Goal: Find specific page/section: Find specific page/section

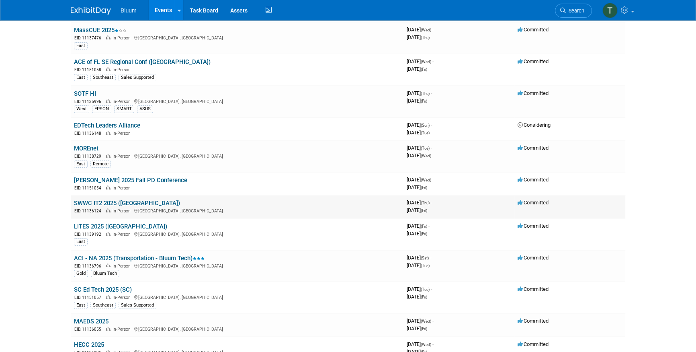
scroll to position [146, 0]
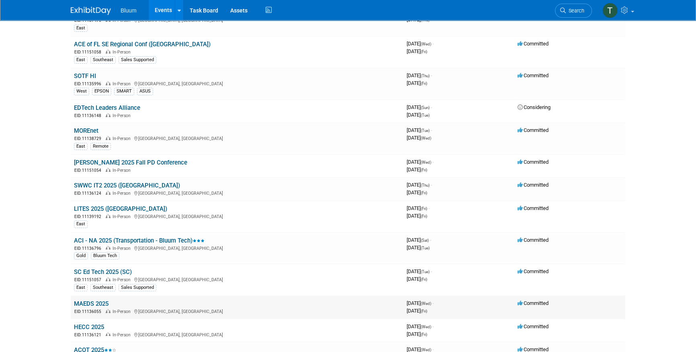
click at [92, 301] on link "MAEDS 2025" at bounding box center [91, 303] width 35 height 7
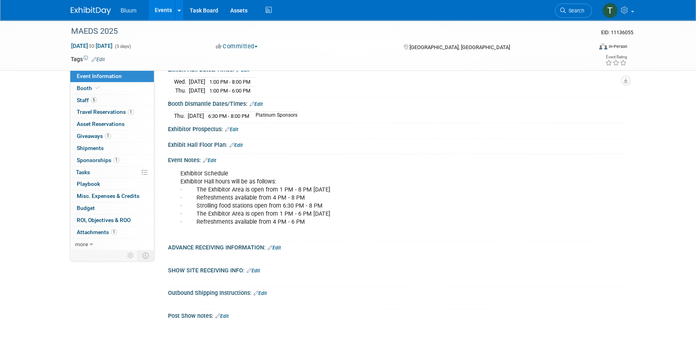
scroll to position [263, 0]
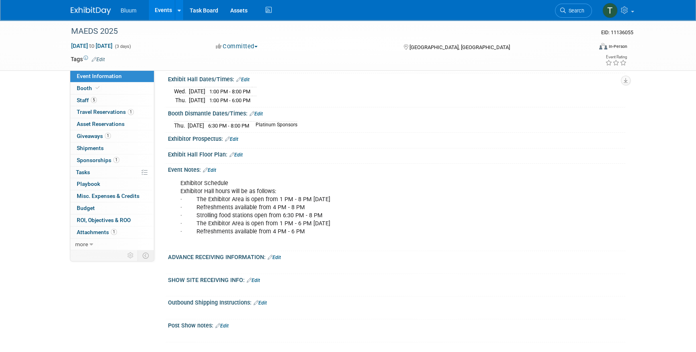
click at [168, 12] on link "Events" at bounding box center [163, 10] width 29 height 20
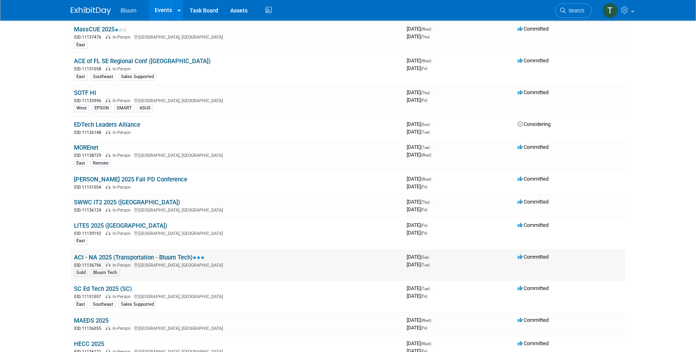
scroll to position [146, 0]
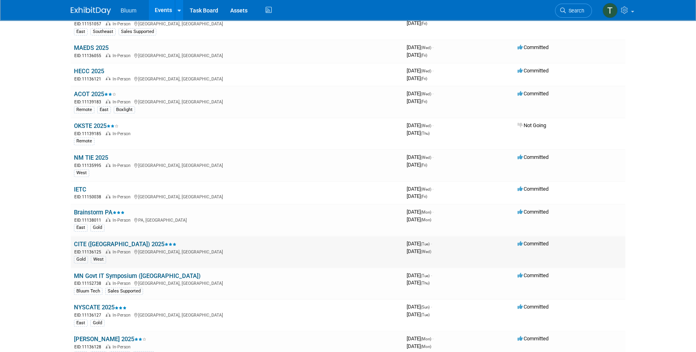
scroll to position [402, 0]
click at [96, 240] on link "CITE ([GEOGRAPHIC_DATA]) 2025" at bounding box center [125, 243] width 103 height 7
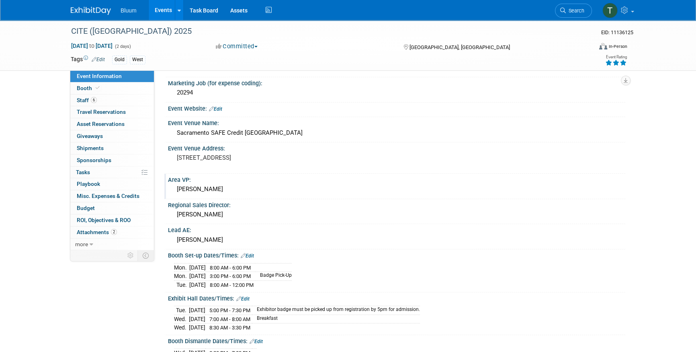
scroll to position [73, 0]
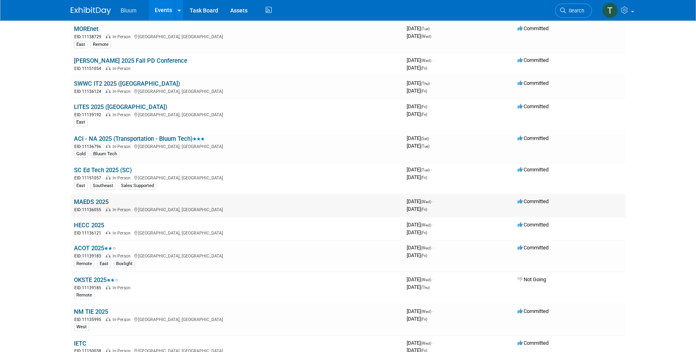
scroll to position [256, 0]
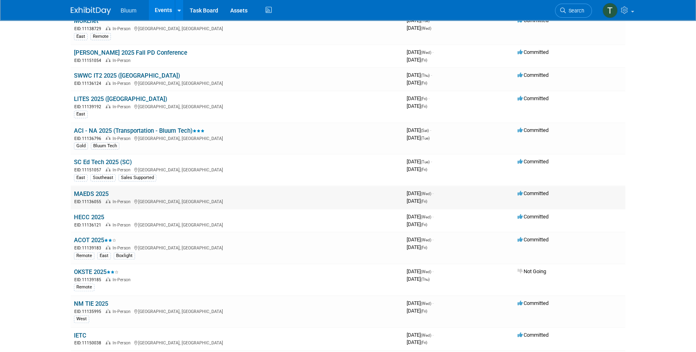
click at [91, 190] on link "MAEDS 2025" at bounding box center [91, 193] width 35 height 7
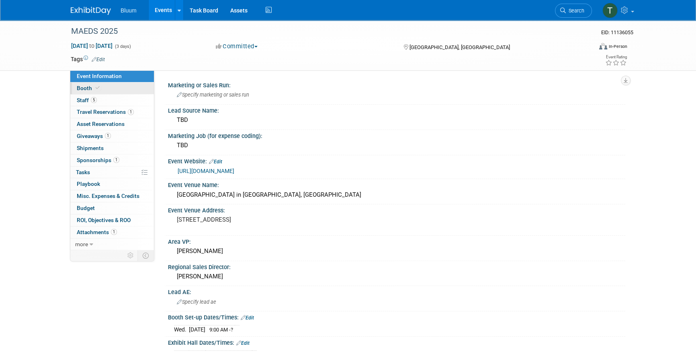
click at [94, 87] on span at bounding box center [97, 88] width 7 height 6
